Goal: Book appointment/travel/reservation

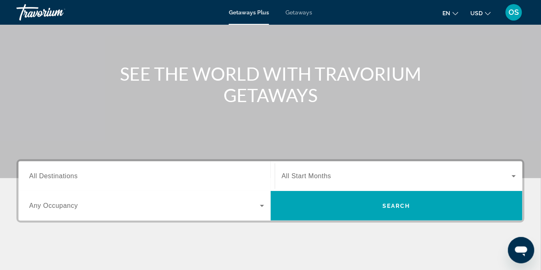
click at [157, 180] on input "Destination All Destinations" at bounding box center [146, 176] width 235 height 10
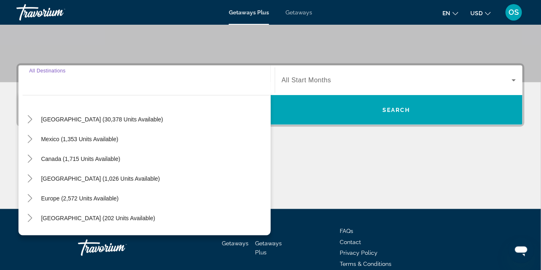
scroll to position [18, 0]
click at [113, 157] on span "Canada (1,715 units available)" at bounding box center [80, 159] width 79 height 7
type input "**********"
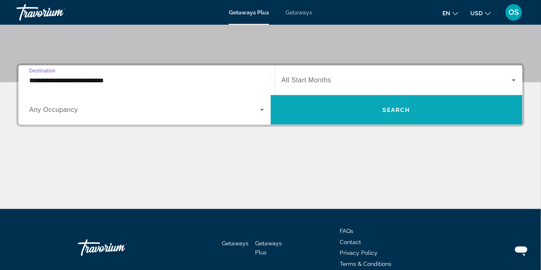
click at [352, 115] on span "Search widget" at bounding box center [397, 110] width 252 height 20
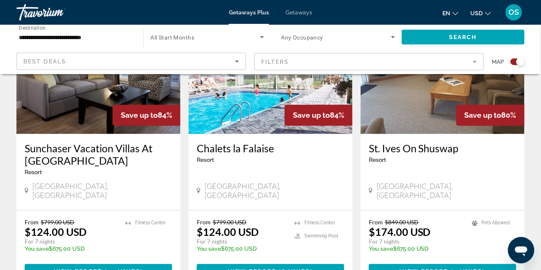
scroll to position [355, 0]
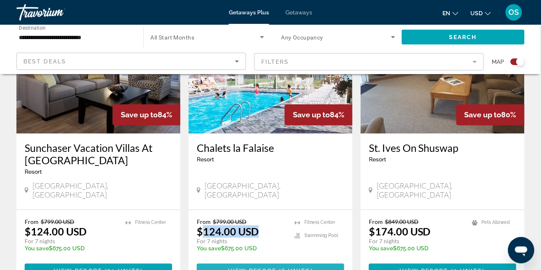
click at [260, 266] on span "Main content" at bounding box center [270, 271] width 147 height 20
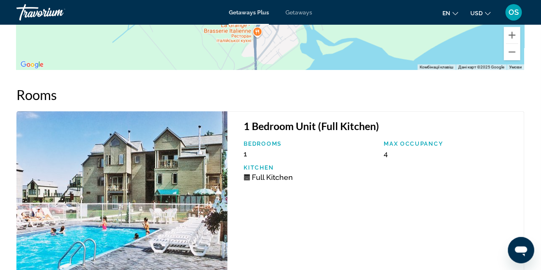
scroll to position [1330, 0]
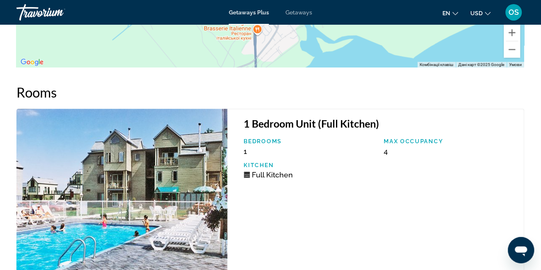
click at [393, 146] on div "Max Occupancy 4" at bounding box center [450, 147] width 140 height 18
click at [384, 147] on span "4" at bounding box center [386, 151] width 4 height 9
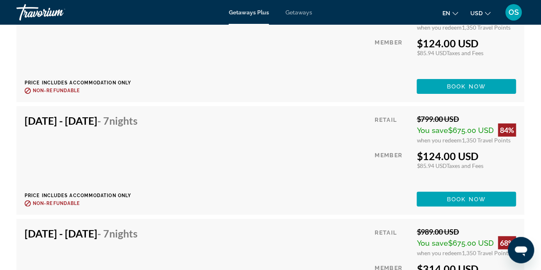
scroll to position [1581, 0]
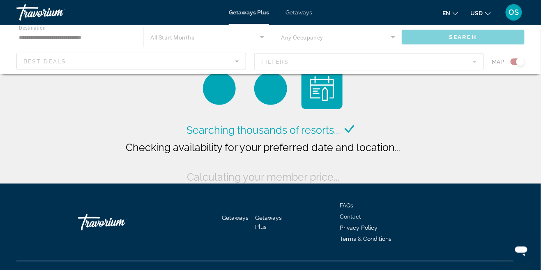
click at [79, 40] on div "Main content" at bounding box center [270, 49] width 541 height 49
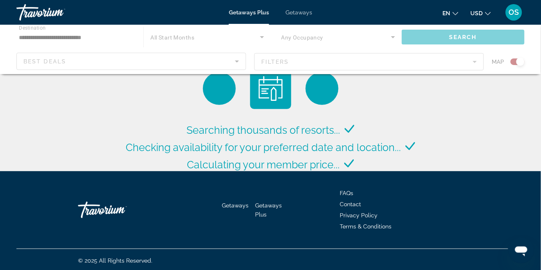
click at [41, 44] on div "Main content" at bounding box center [270, 49] width 541 height 49
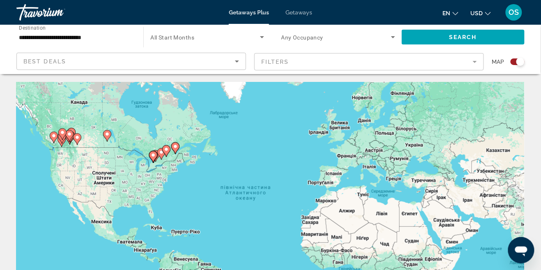
click at [67, 41] on input "**********" at bounding box center [76, 37] width 114 height 10
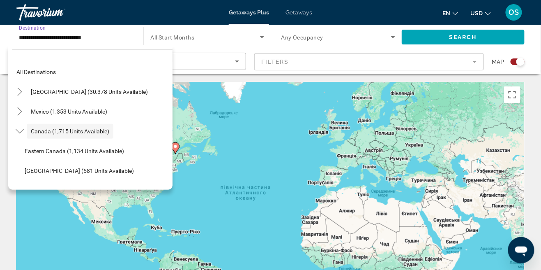
scroll to position [9, 0]
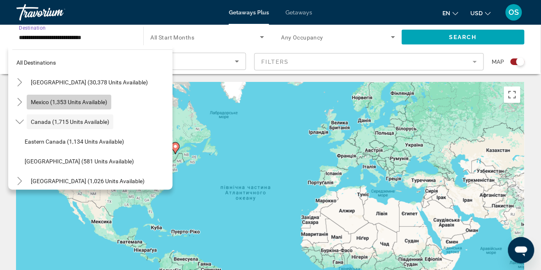
click at [44, 104] on span "Mexico (1,353 units available)" at bounding box center [69, 102] width 76 height 7
type input "**********"
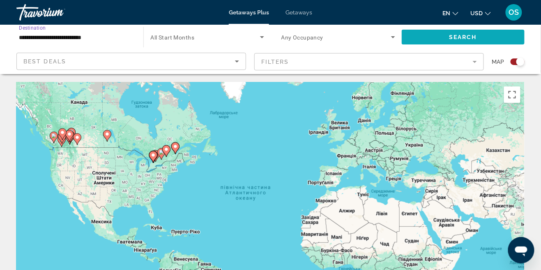
click at [444, 38] on span "Search widget" at bounding box center [463, 37] width 123 height 20
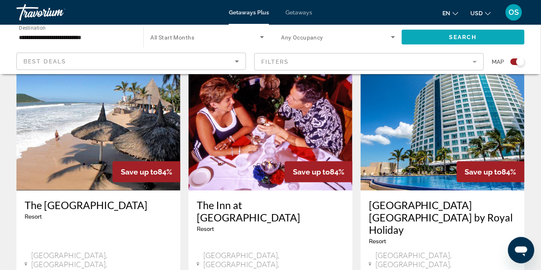
scroll to position [922, 0]
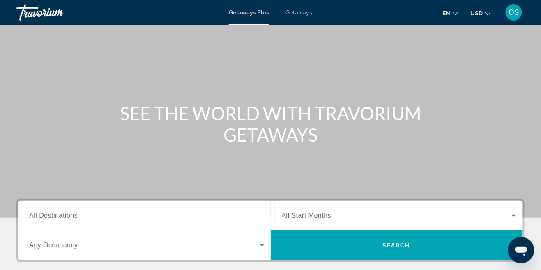
click at [191, 218] on input "Destination All Destinations" at bounding box center [146, 216] width 235 height 10
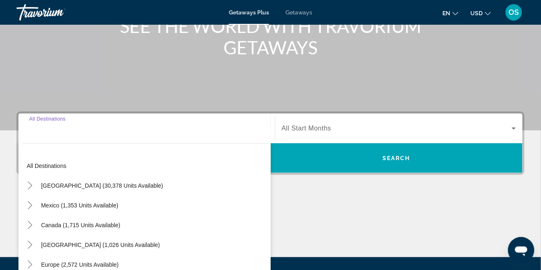
scroll to position [164, 0]
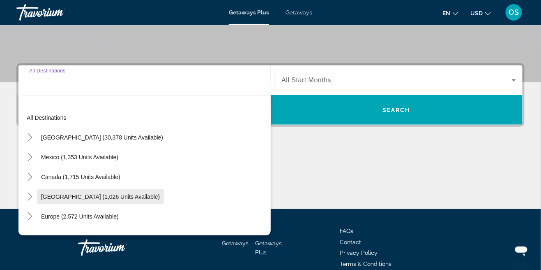
click at [48, 198] on span "[GEOGRAPHIC_DATA] (1,026 units available)" at bounding box center [100, 196] width 119 height 7
type input "**********"
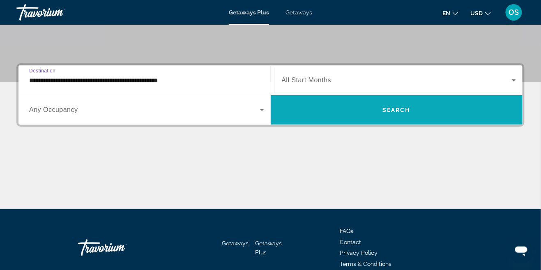
click at [335, 108] on span "Search widget" at bounding box center [397, 110] width 252 height 20
